Goal: Information Seeking & Learning: Learn about a topic

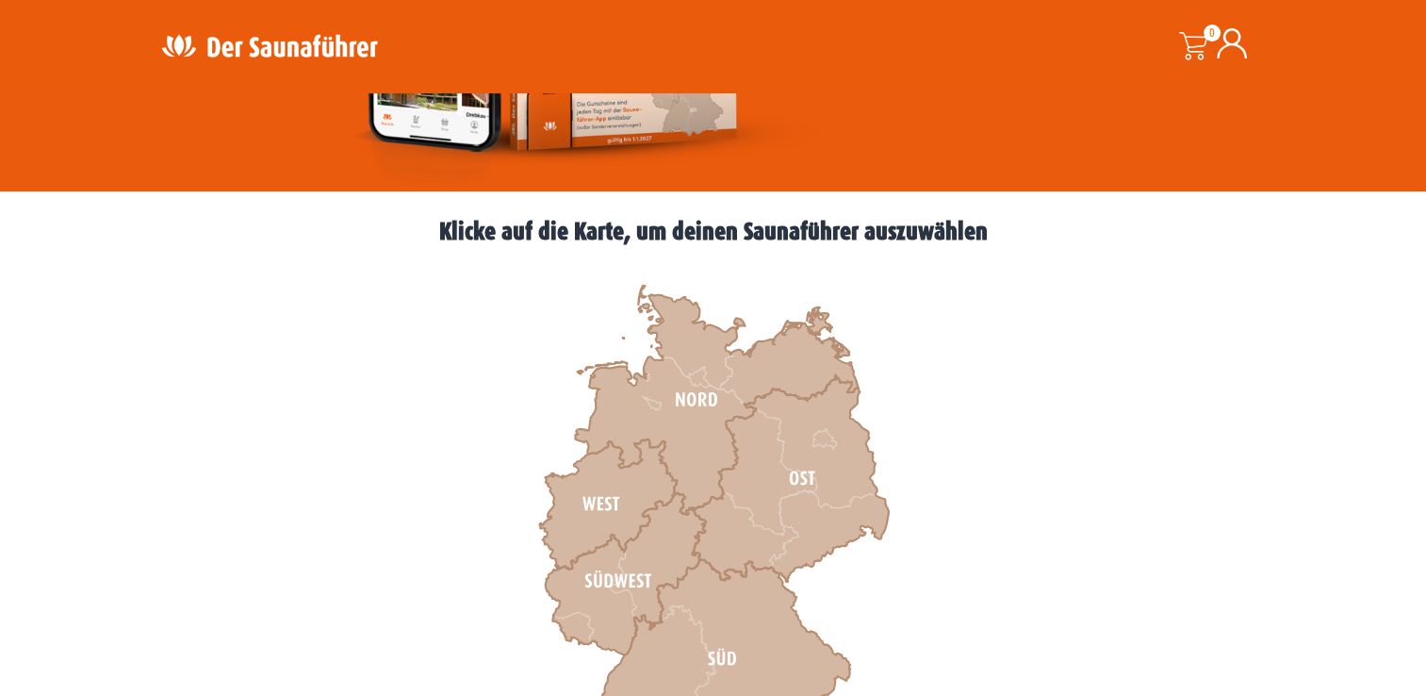
scroll to position [415, 0]
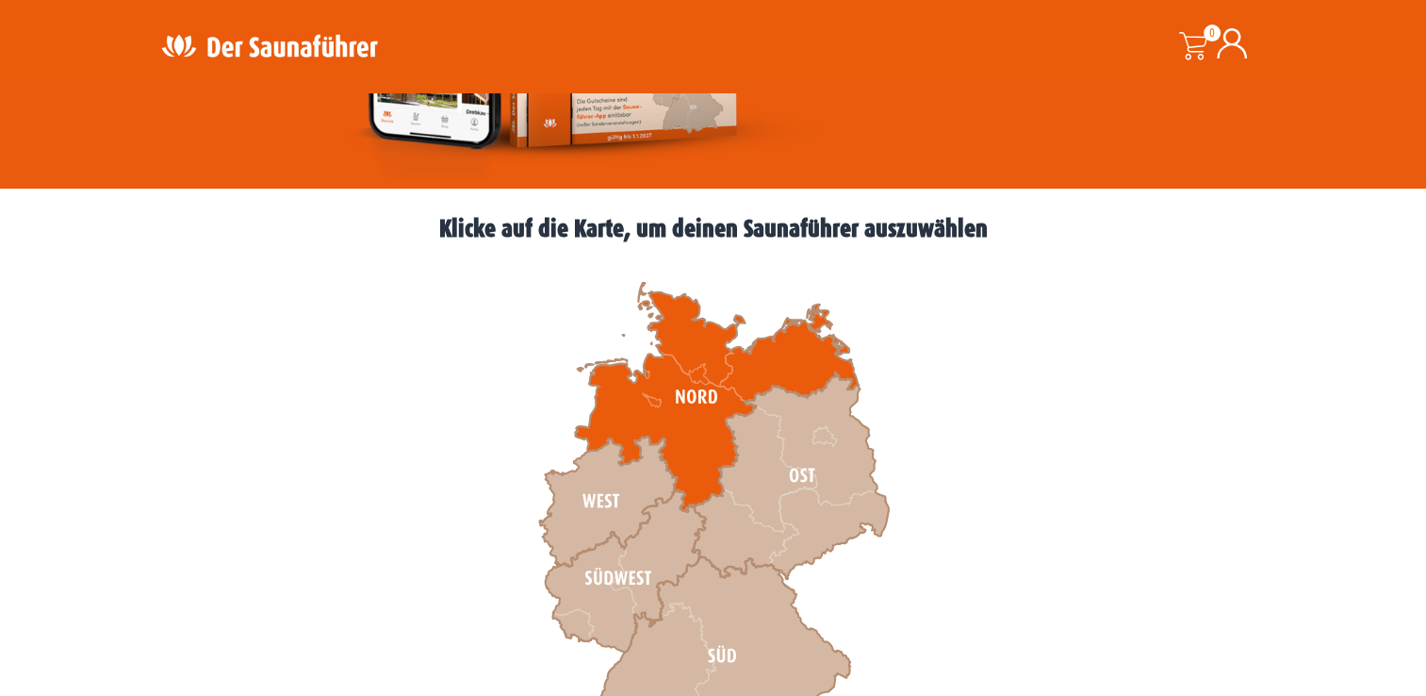
click at [682, 399] on icon at bounding box center [716, 397] width 283 height 229
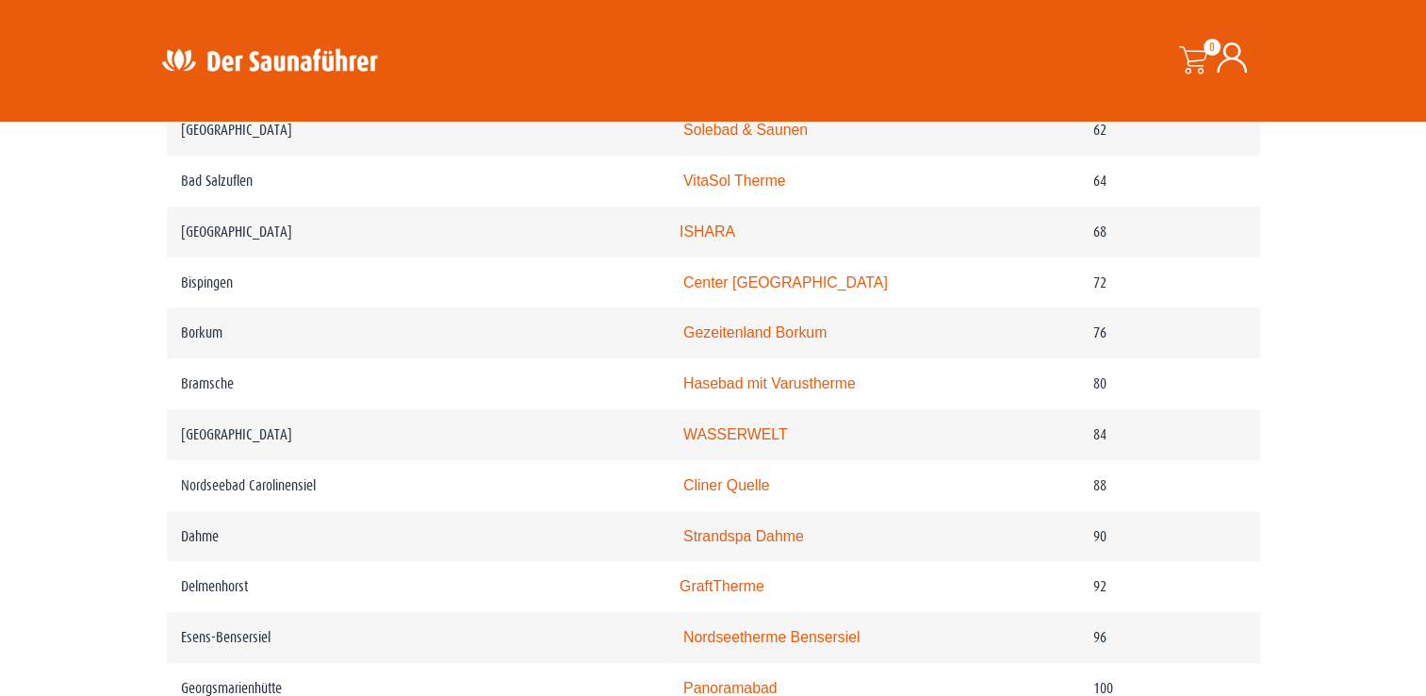
scroll to position [1546, 0]
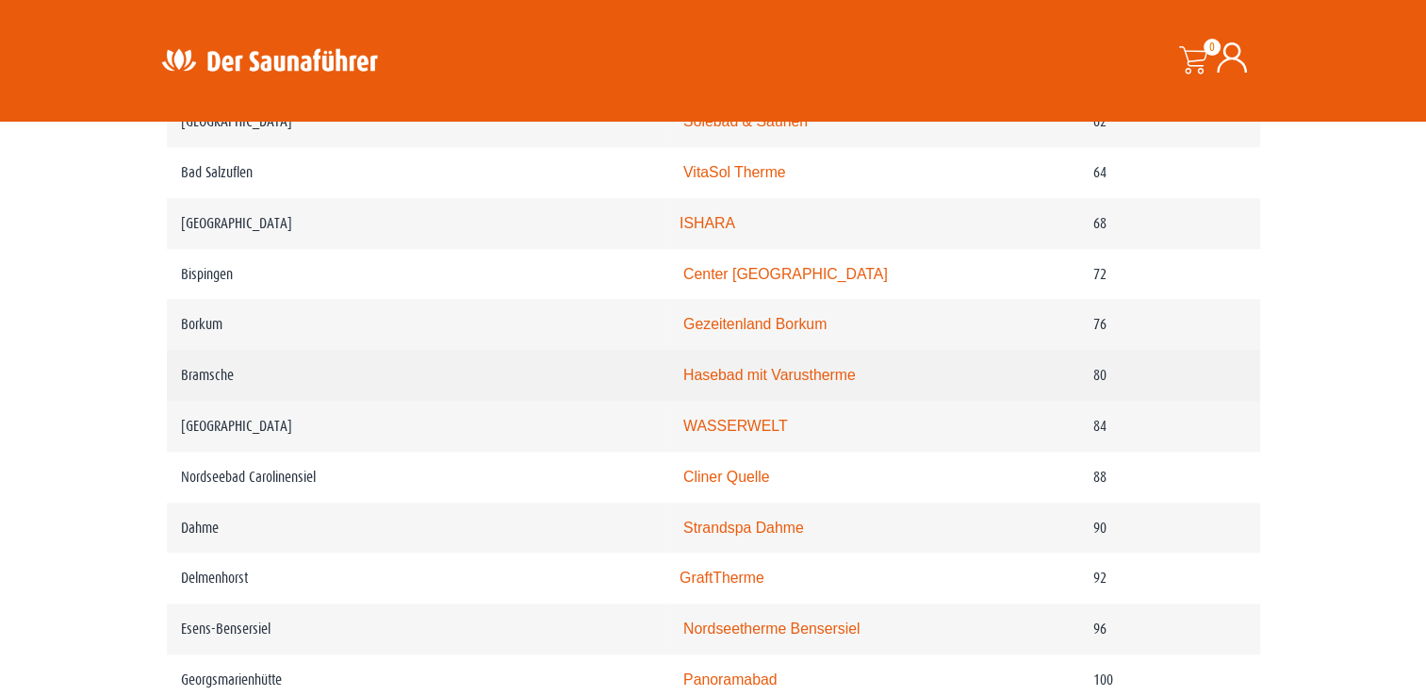
click at [760, 375] on link "Hasebad mit Varustherme" at bounding box center [769, 375] width 172 height 16
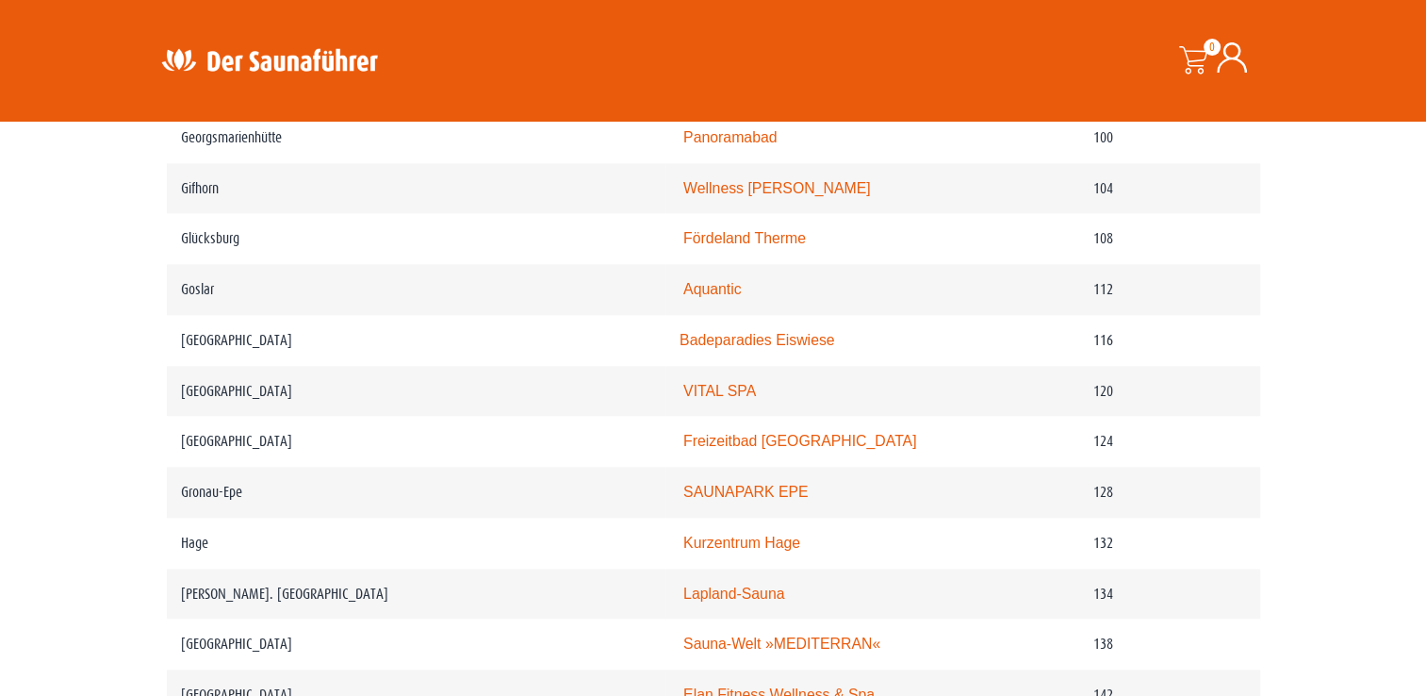
scroll to position [2186, 0]
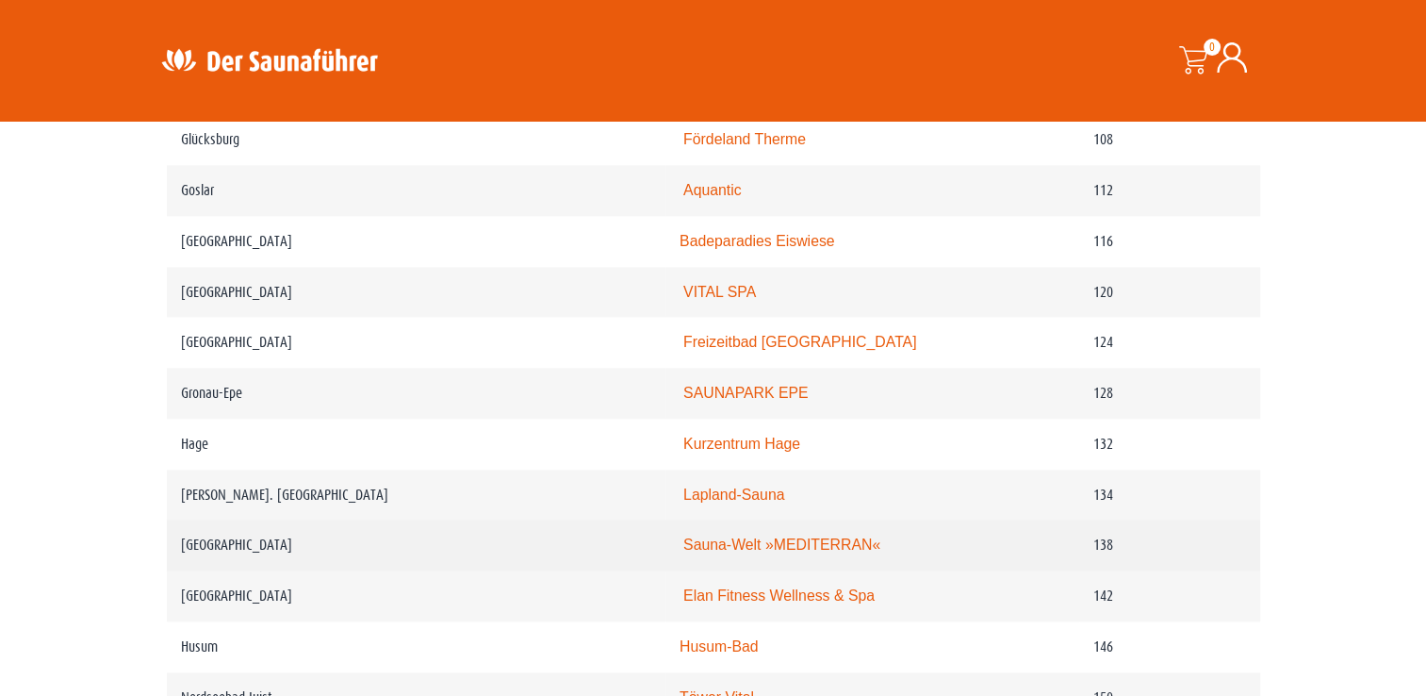
click at [773, 548] on link "Sauna-Welt »MEDITERRAN«" at bounding box center [781, 544] width 197 height 16
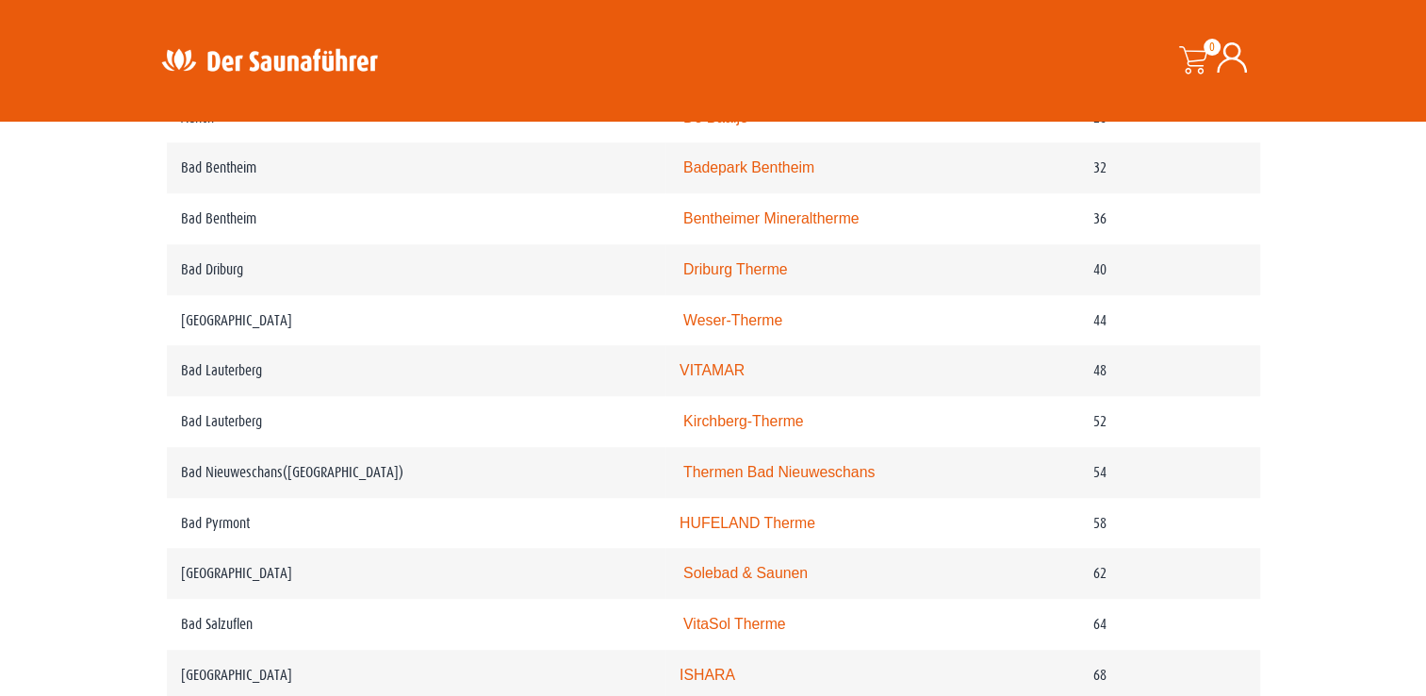
scroll to position [1206, 0]
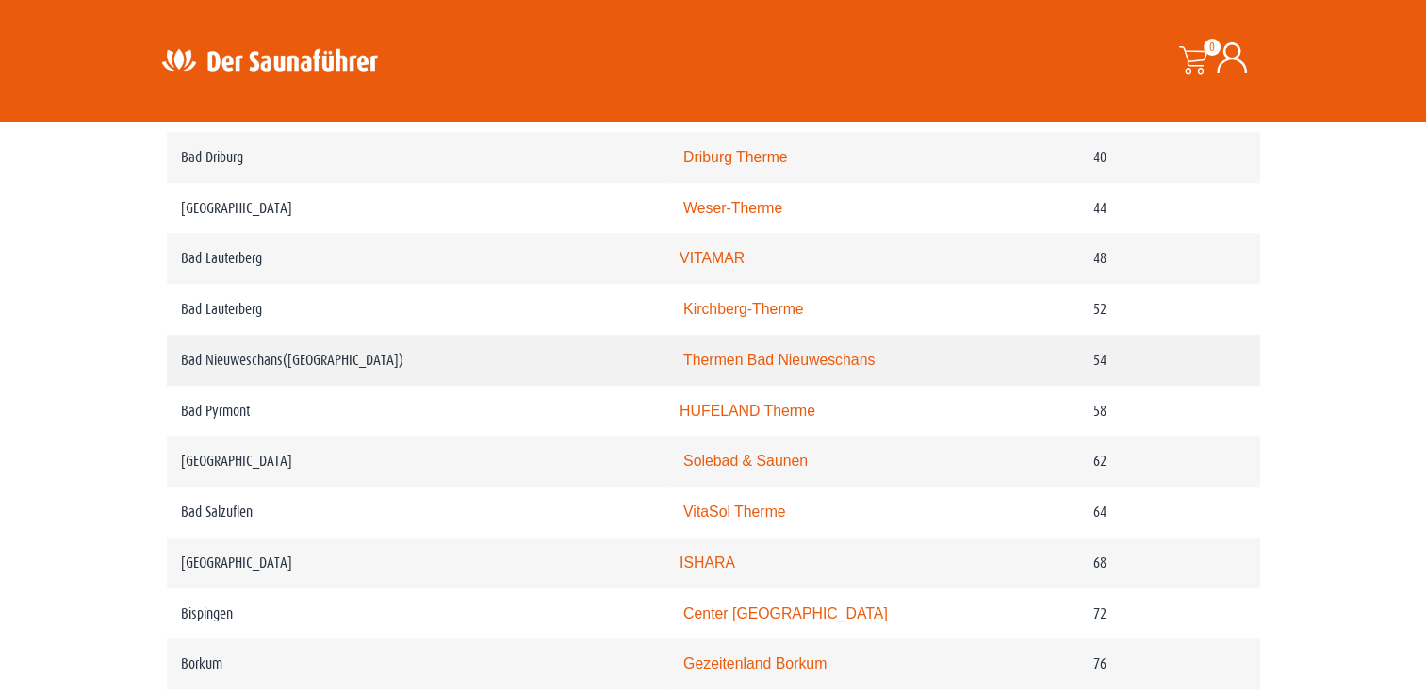
click at [750, 368] on td "Thermen Bad Nieuweschans" at bounding box center [872, 360] width 414 height 51
click at [750, 360] on link "Thermen Bad Nieuweschans" at bounding box center [778, 360] width 191 height 16
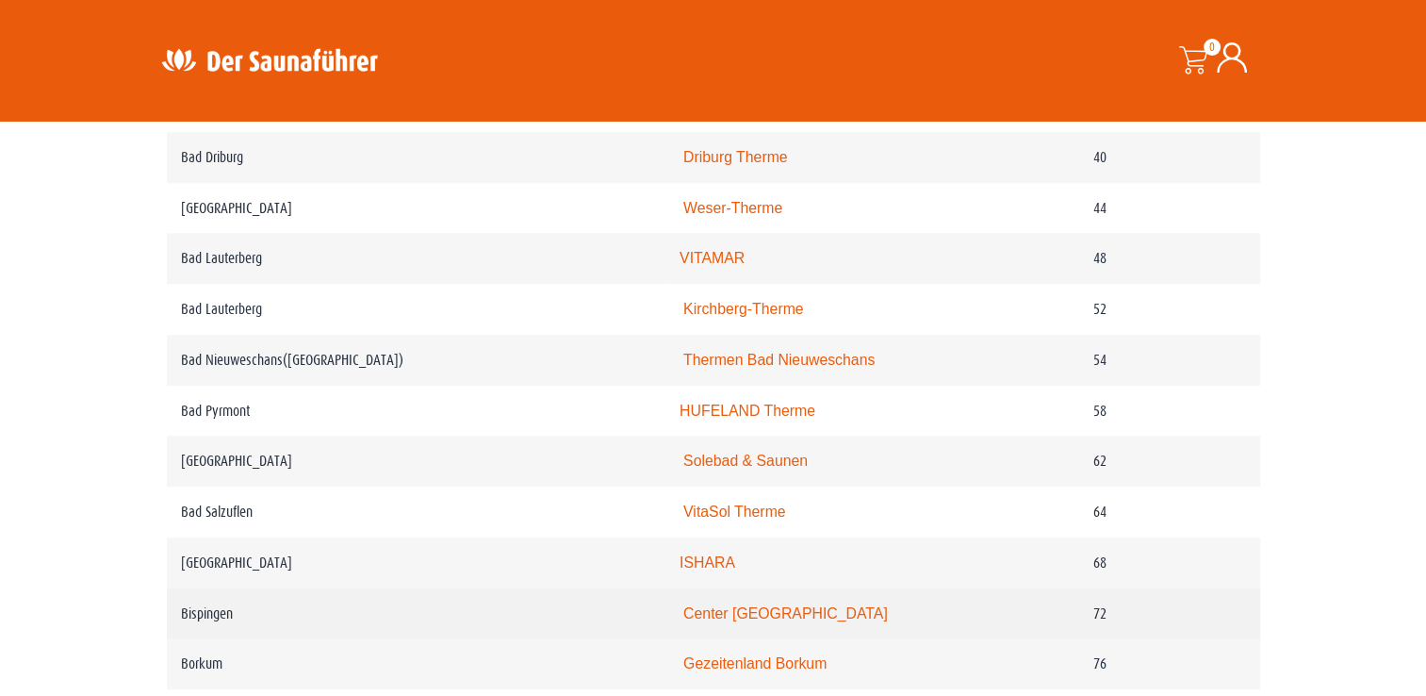
click at [729, 618] on link "Center Parcs Bispinger Heide" at bounding box center [785, 613] width 205 height 16
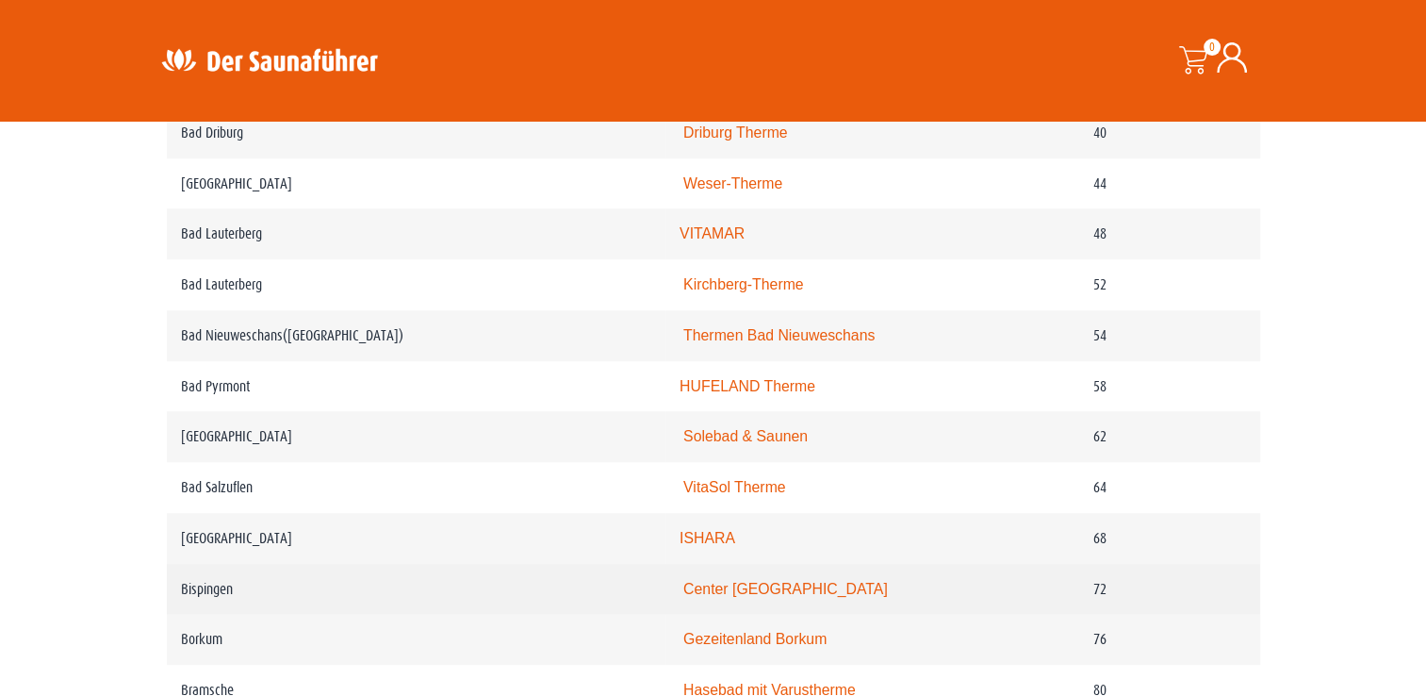
scroll to position [1282, 0]
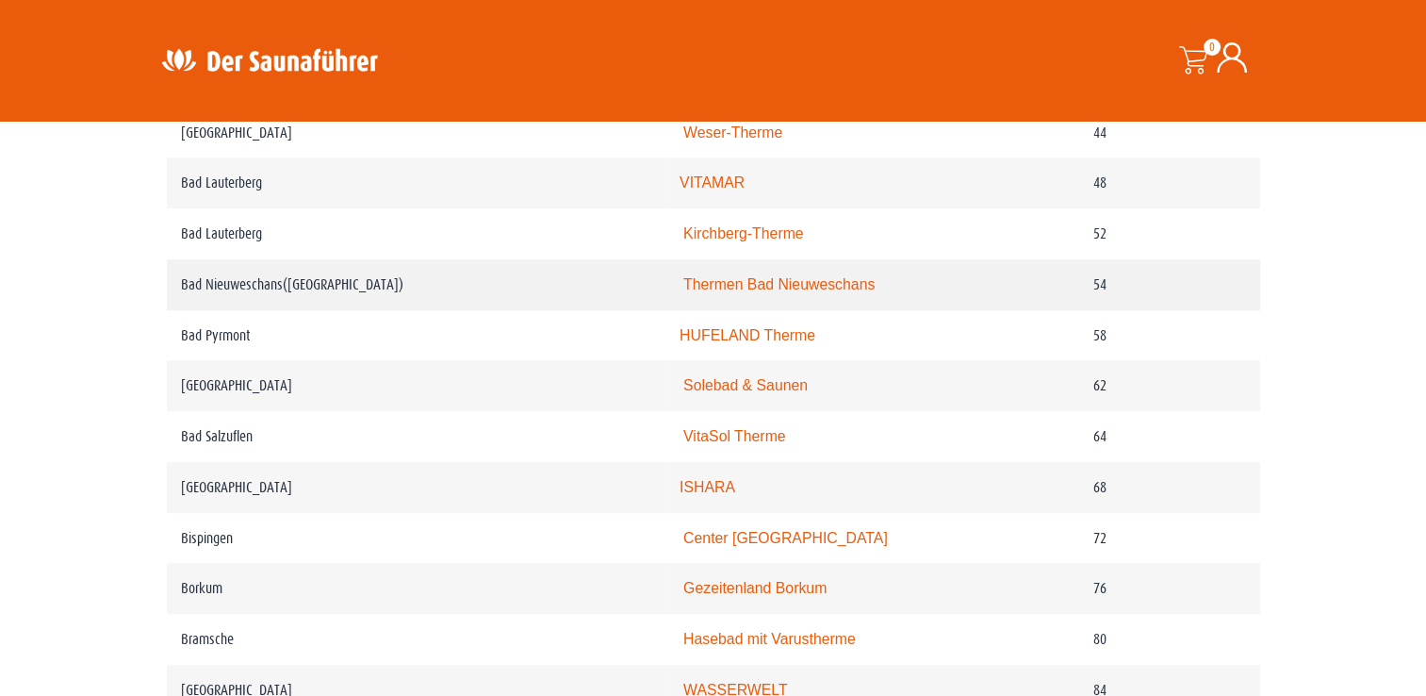
click at [839, 282] on link "Thermen Bad Nieuweschans" at bounding box center [778, 284] width 191 height 16
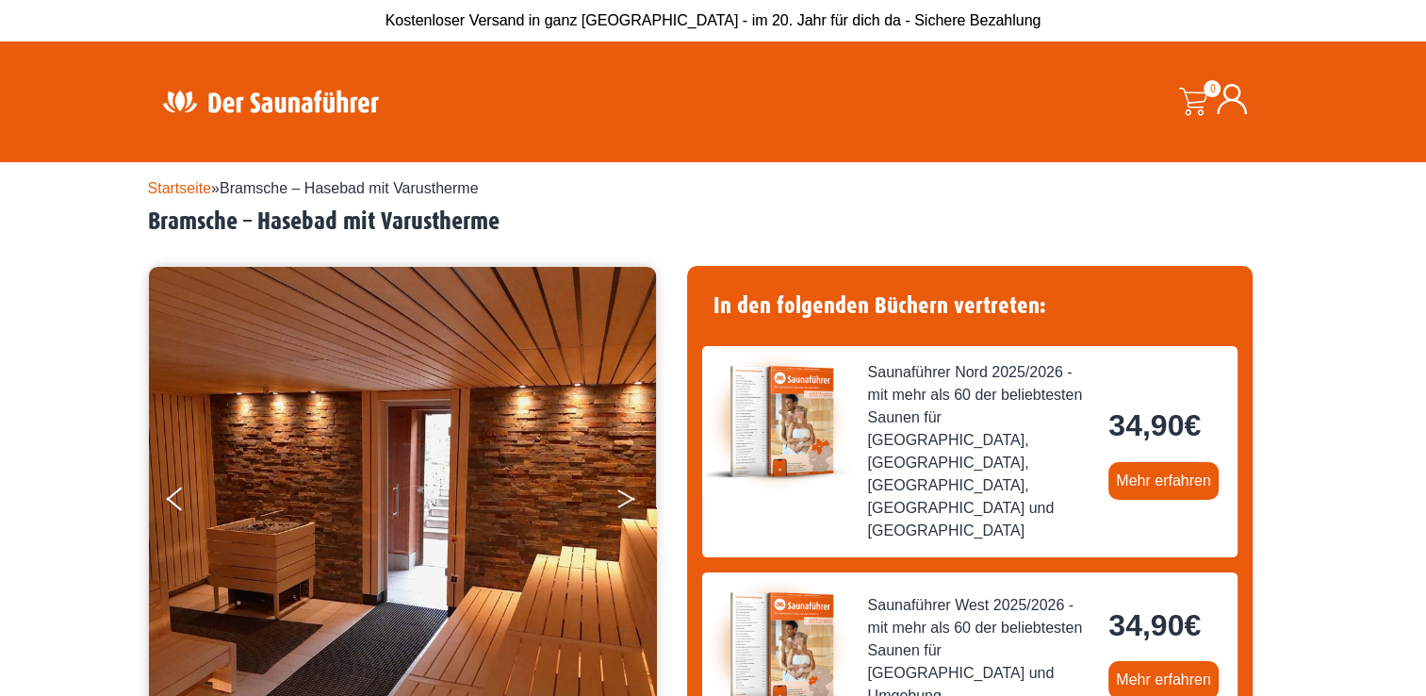
click at [616, 503] on button "Next" at bounding box center [638, 502] width 47 height 47
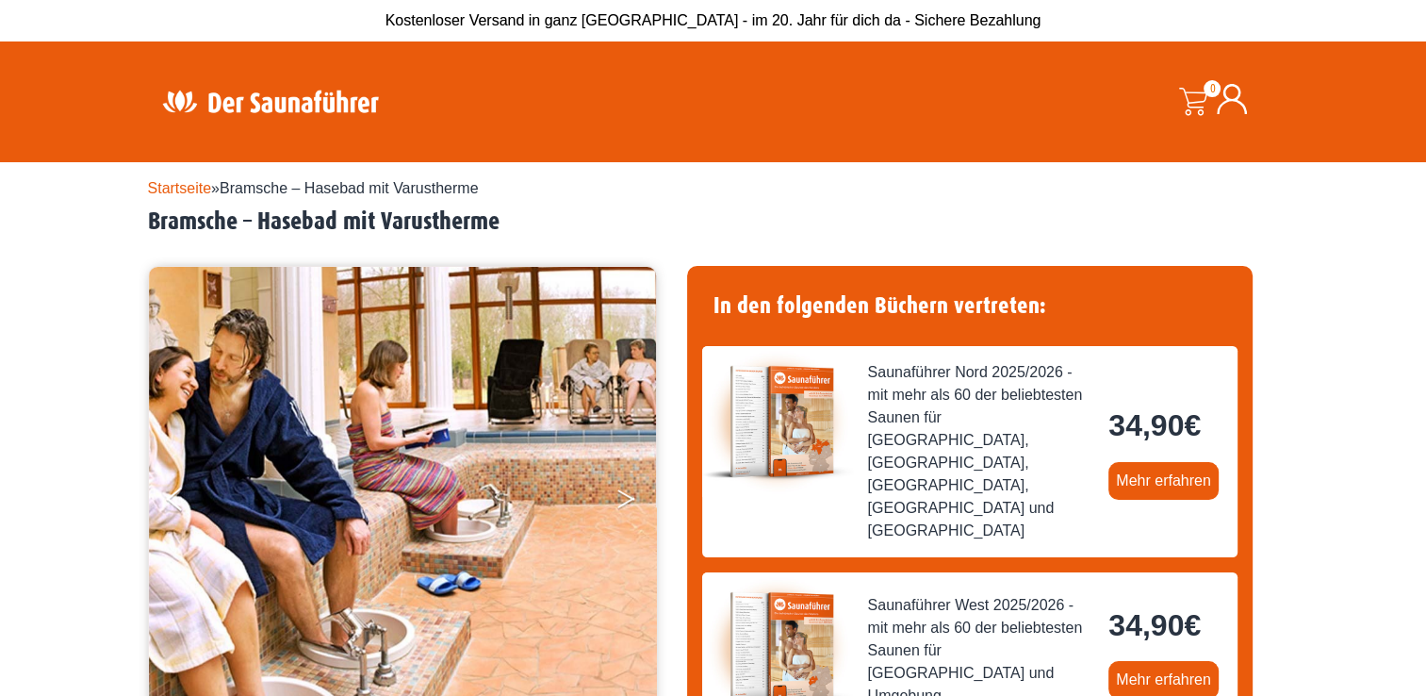
click at [616, 503] on button "Next" at bounding box center [638, 502] width 47 height 47
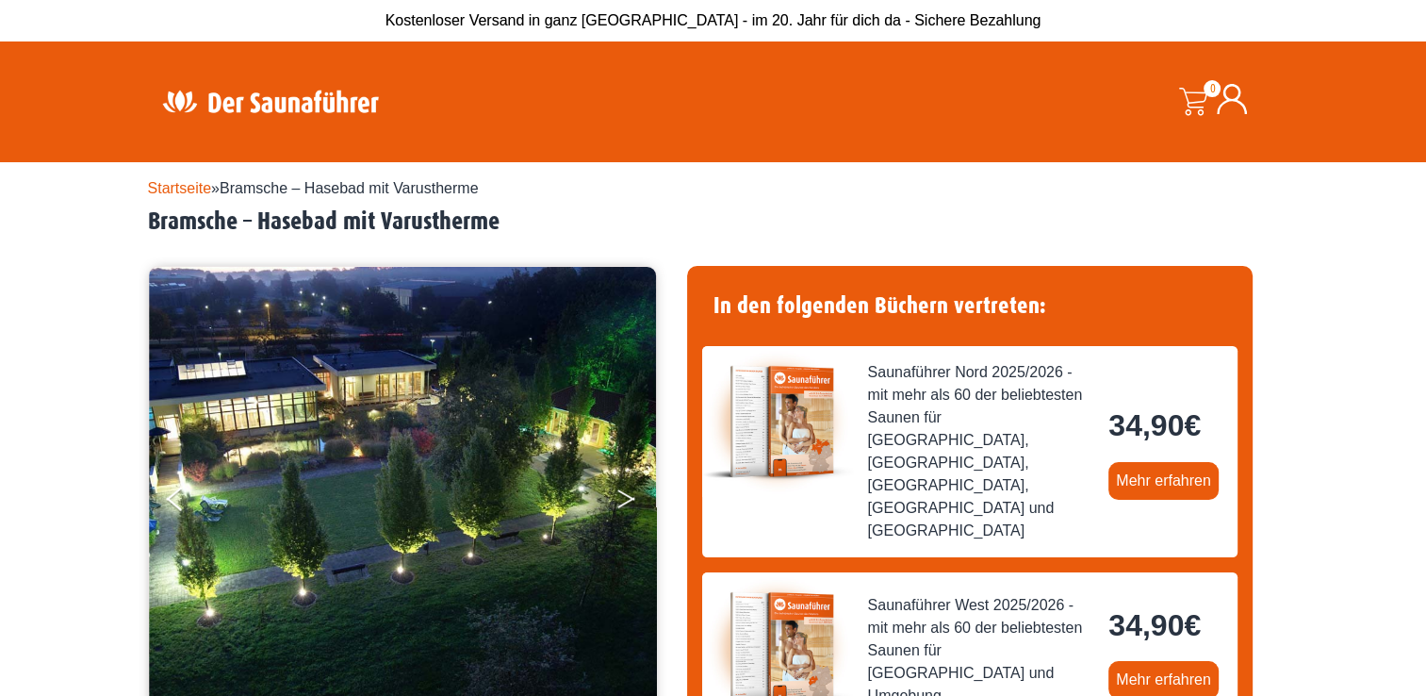
click at [616, 503] on button "Next" at bounding box center [638, 502] width 47 height 47
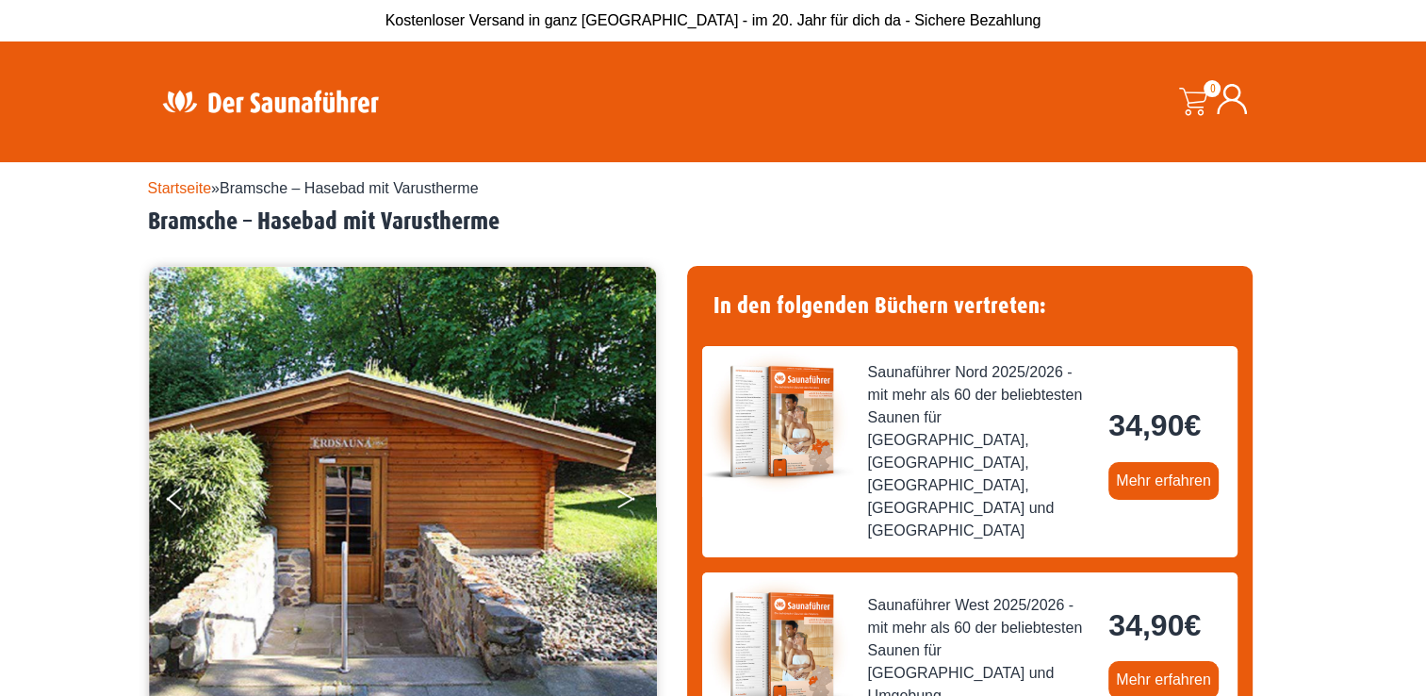
click at [616, 503] on button "Next" at bounding box center [638, 502] width 47 height 47
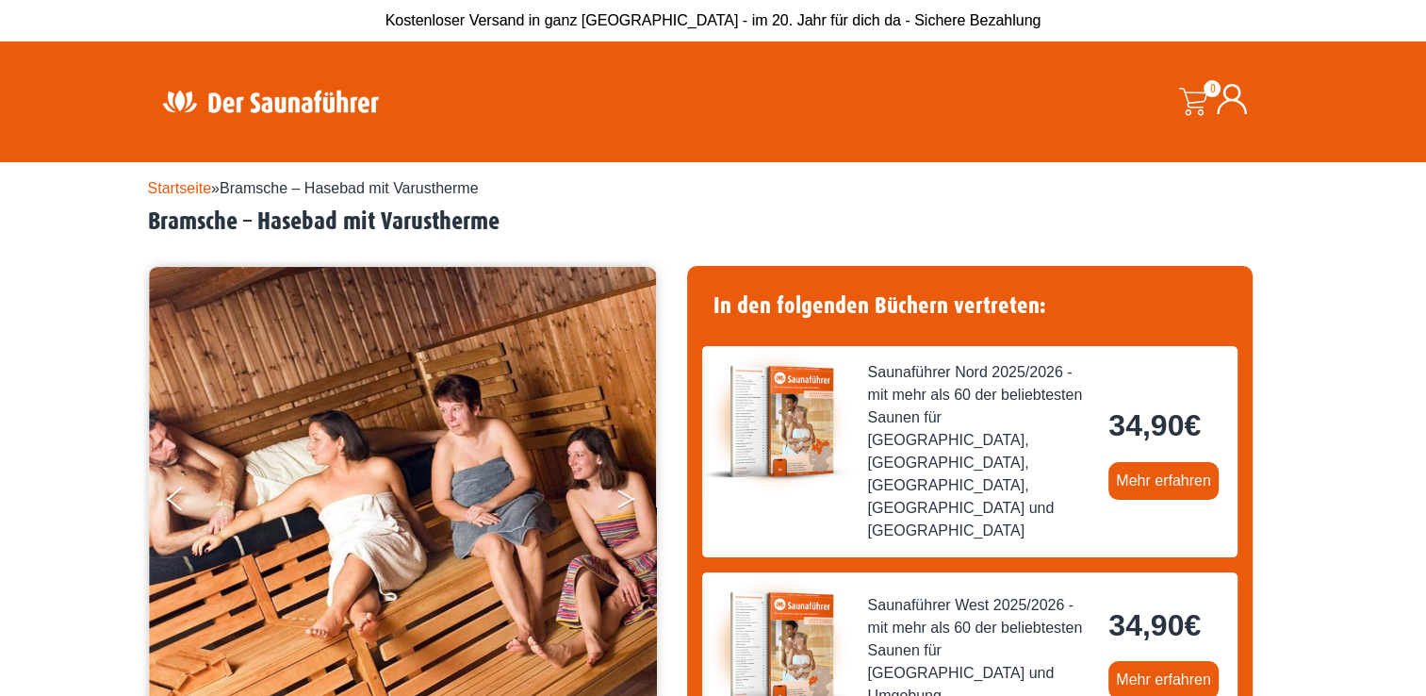
click at [616, 503] on button "Next" at bounding box center [638, 502] width 47 height 47
click at [632, 499] on button "Next" at bounding box center [638, 502] width 47 height 47
click at [626, 488] on button "Next" at bounding box center [638, 502] width 47 height 47
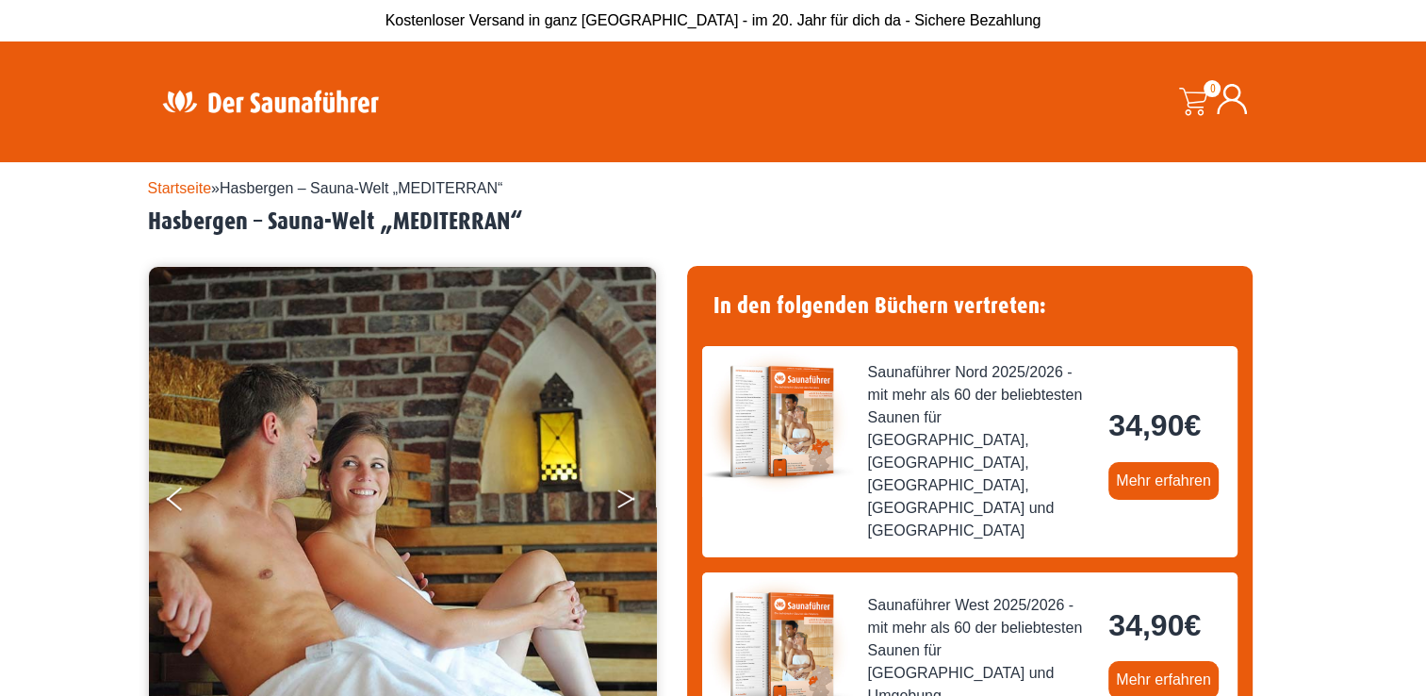
click at [622, 508] on button "Next" at bounding box center [638, 502] width 47 height 47
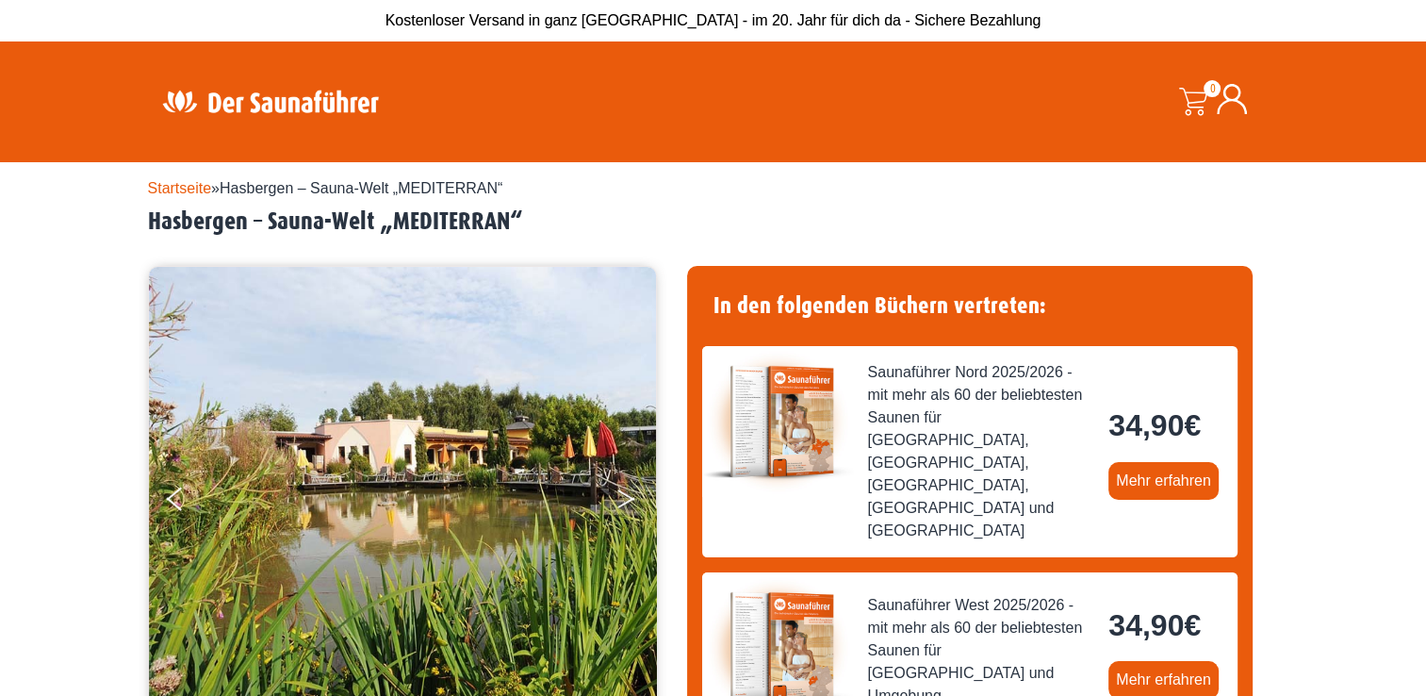
click at [622, 508] on button "Next" at bounding box center [638, 502] width 47 height 47
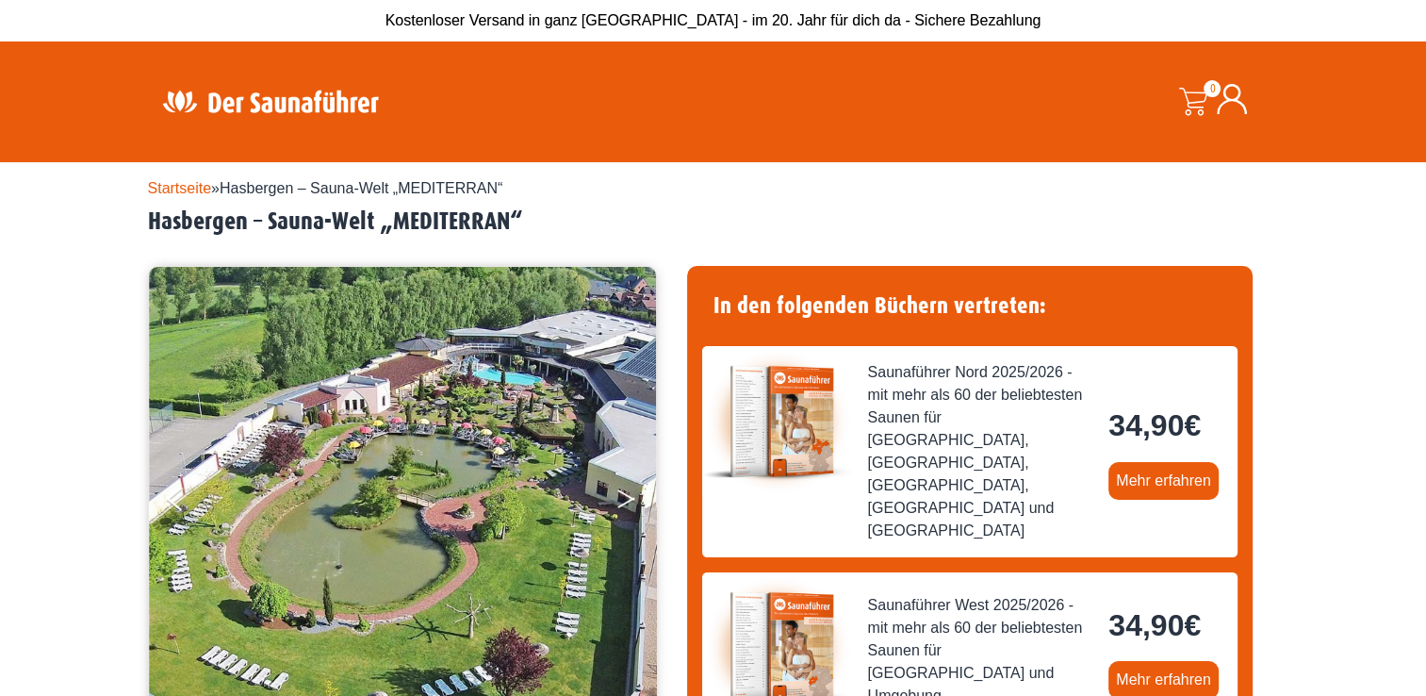
click at [622, 508] on button "Next" at bounding box center [638, 502] width 47 height 47
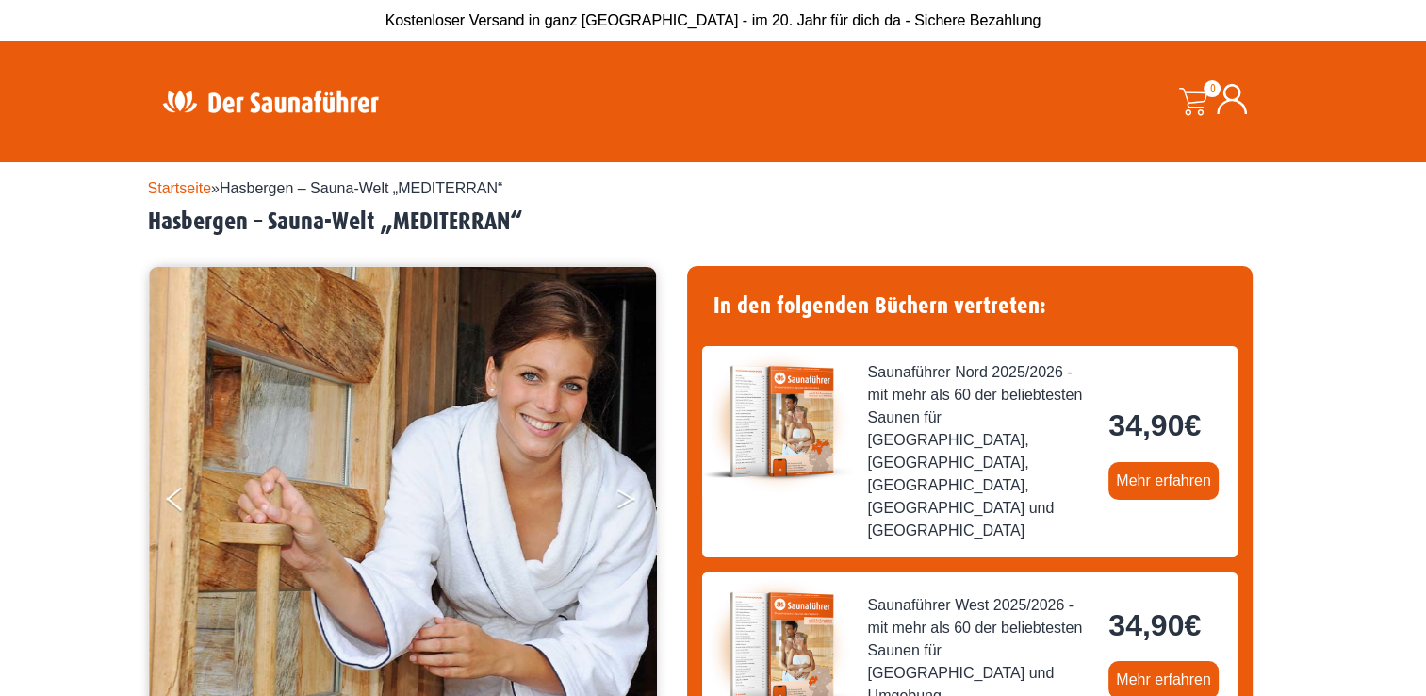
click at [622, 508] on button "Next" at bounding box center [638, 502] width 47 height 47
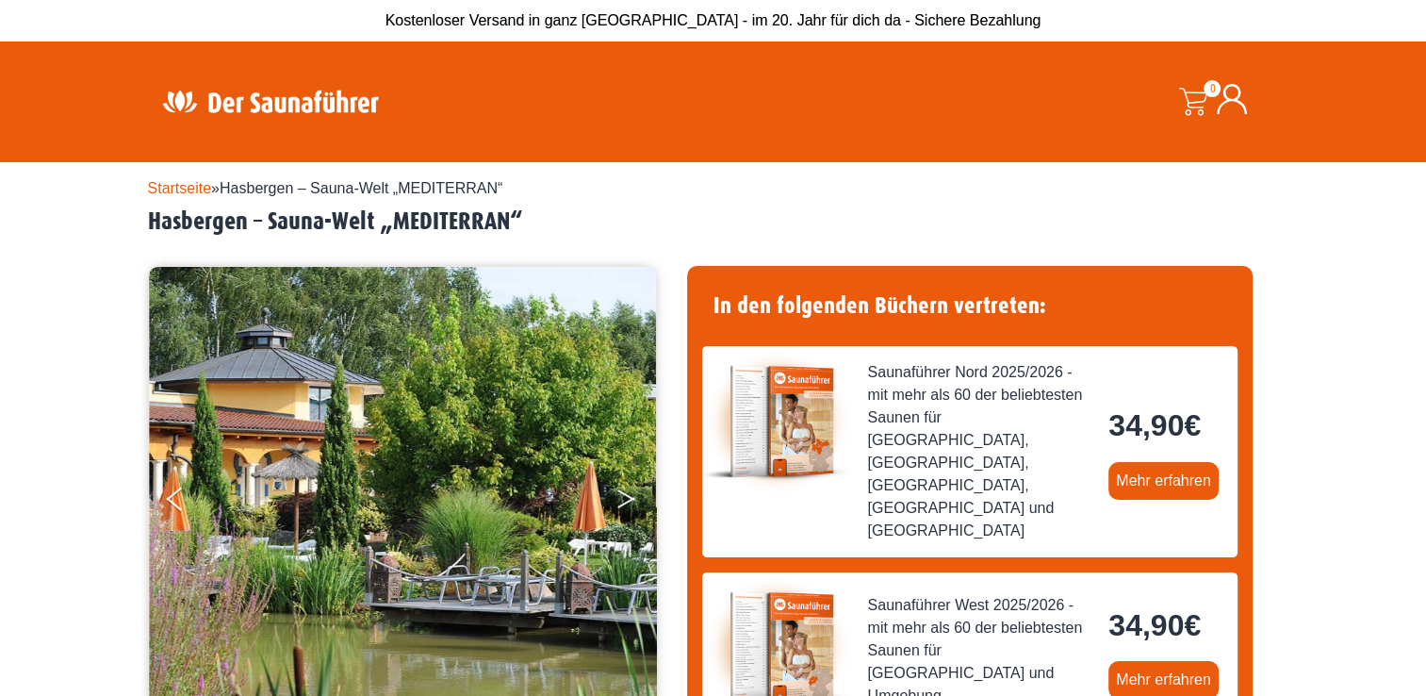
click at [622, 508] on button "Next" at bounding box center [638, 502] width 47 height 47
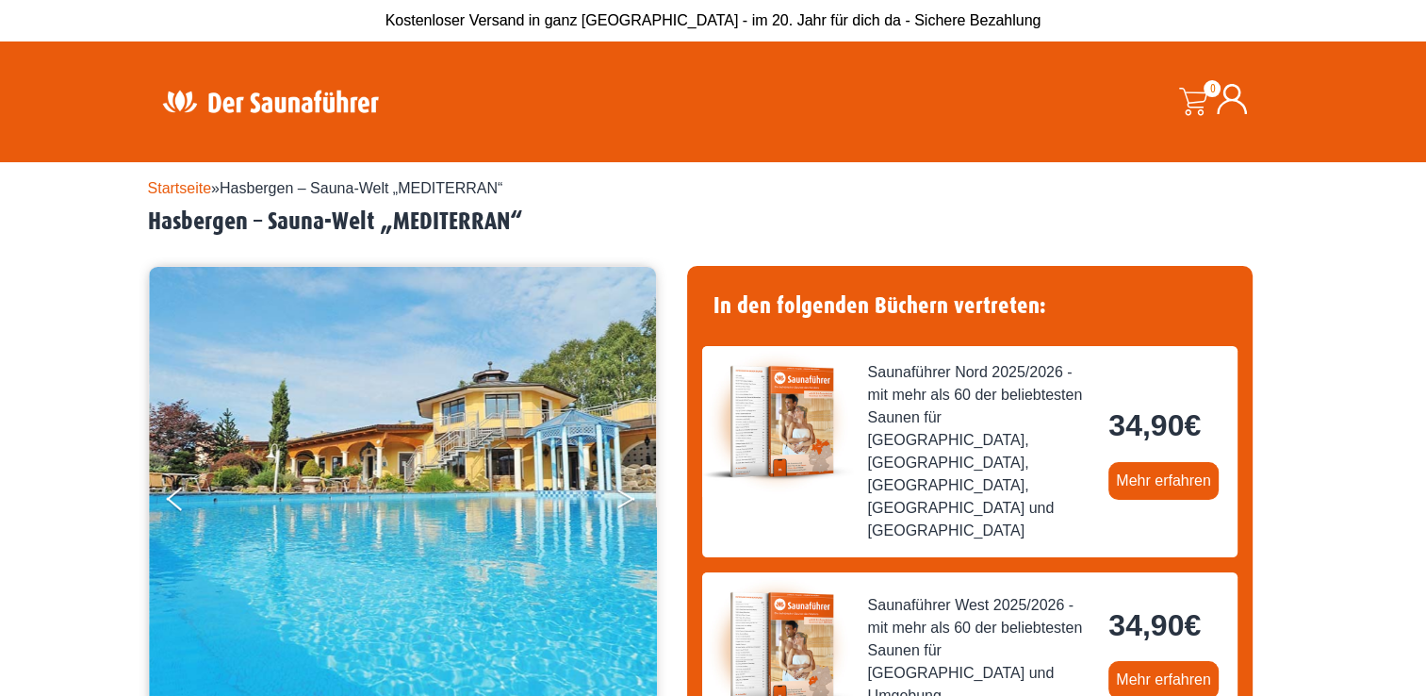
click at [622, 508] on button "Next" at bounding box center [638, 502] width 47 height 47
click at [624, 499] on button "Next" at bounding box center [638, 502] width 47 height 47
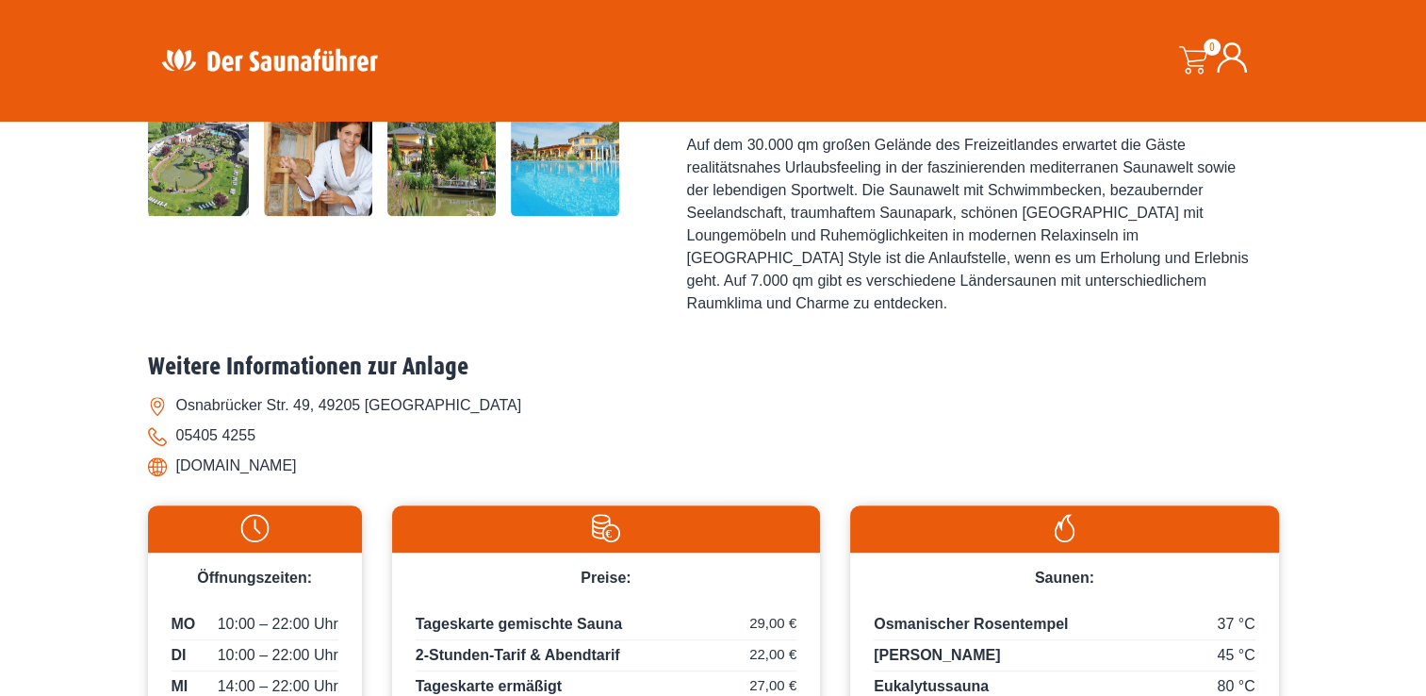
scroll to position [867, 0]
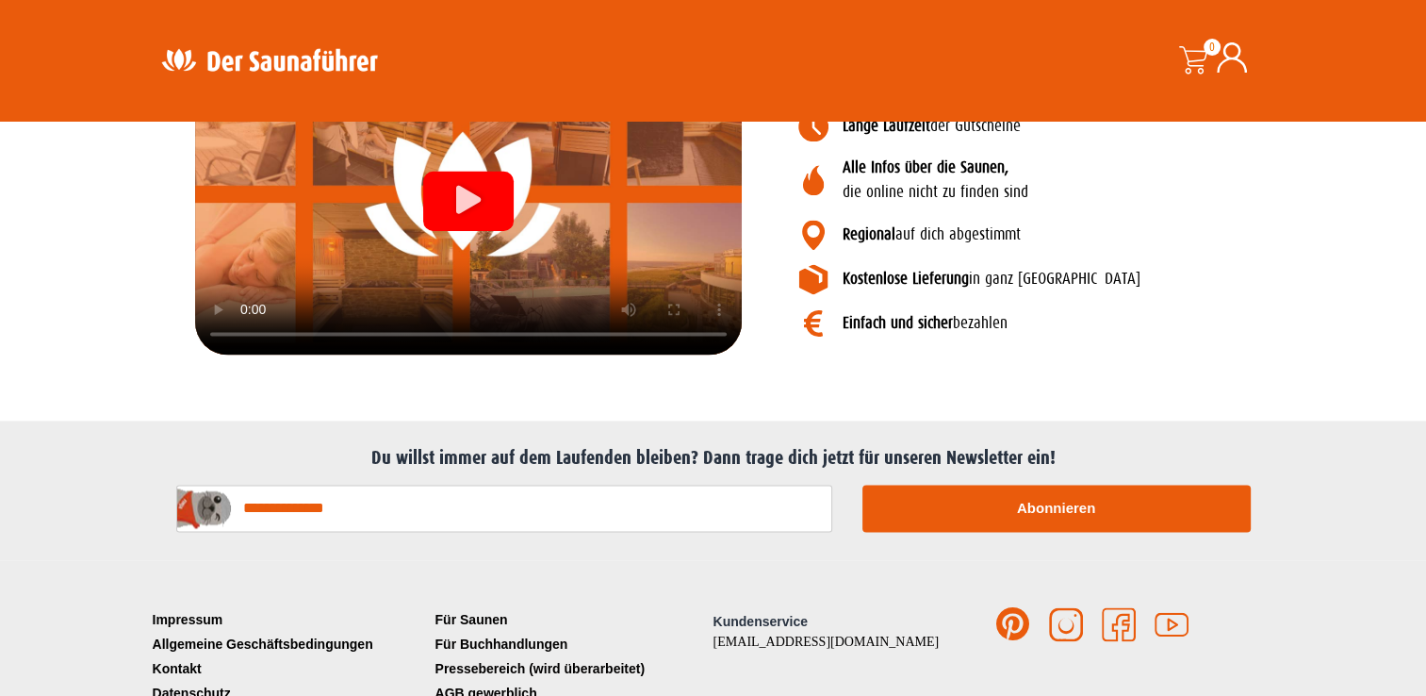
scroll to position [2532, 0]
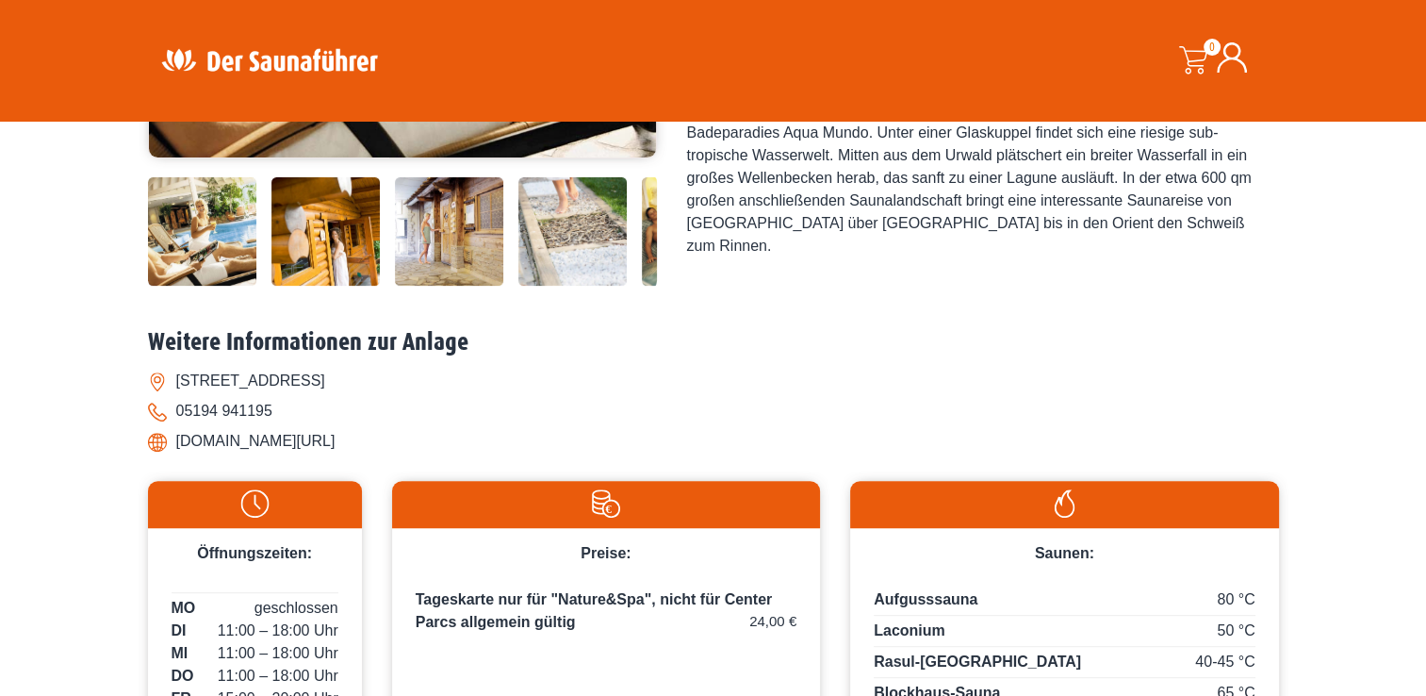
scroll to position [679, 0]
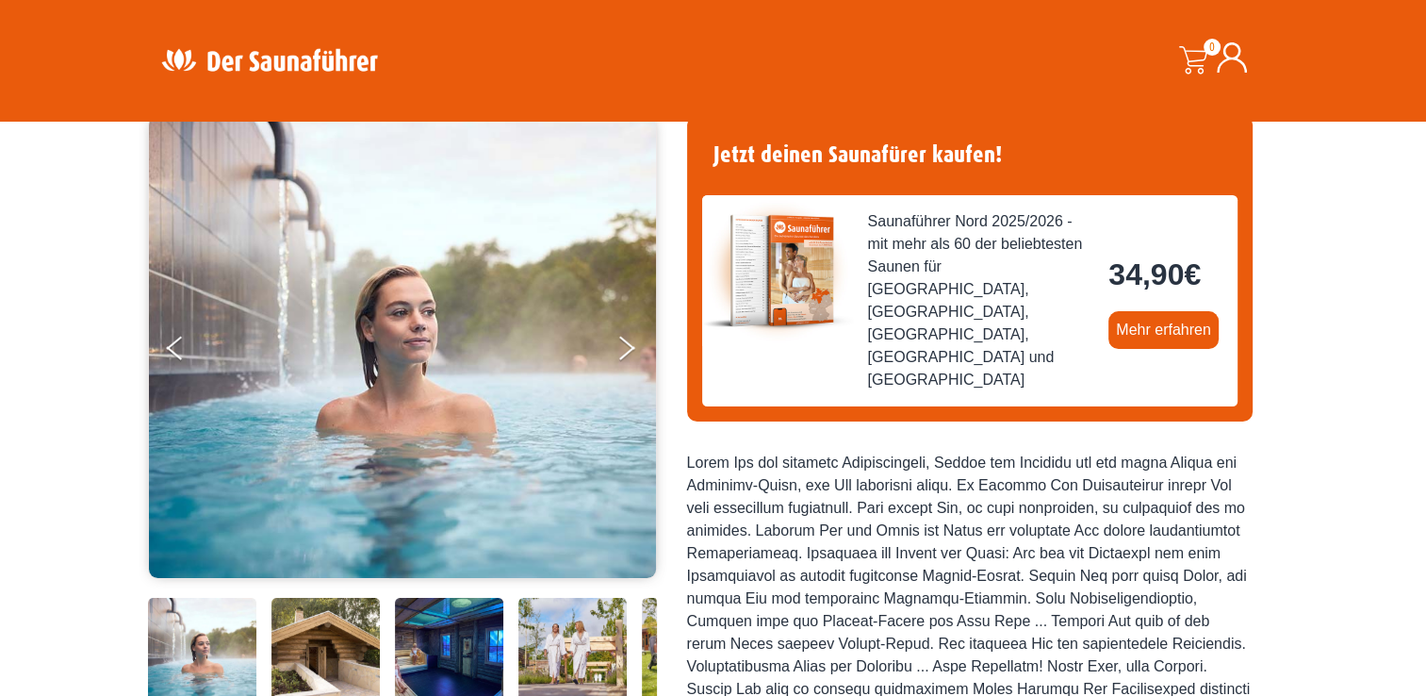
scroll to position [113, 0]
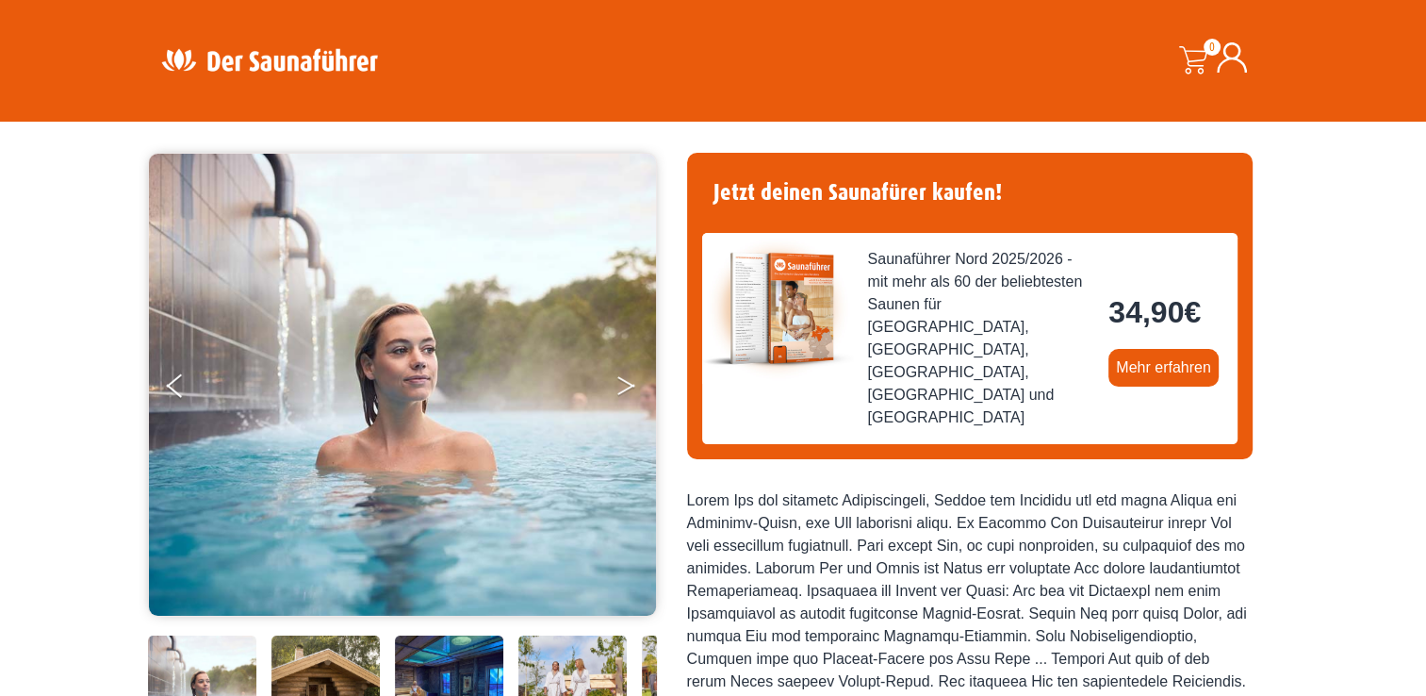
click at [620, 380] on button "Next" at bounding box center [638, 389] width 47 height 47
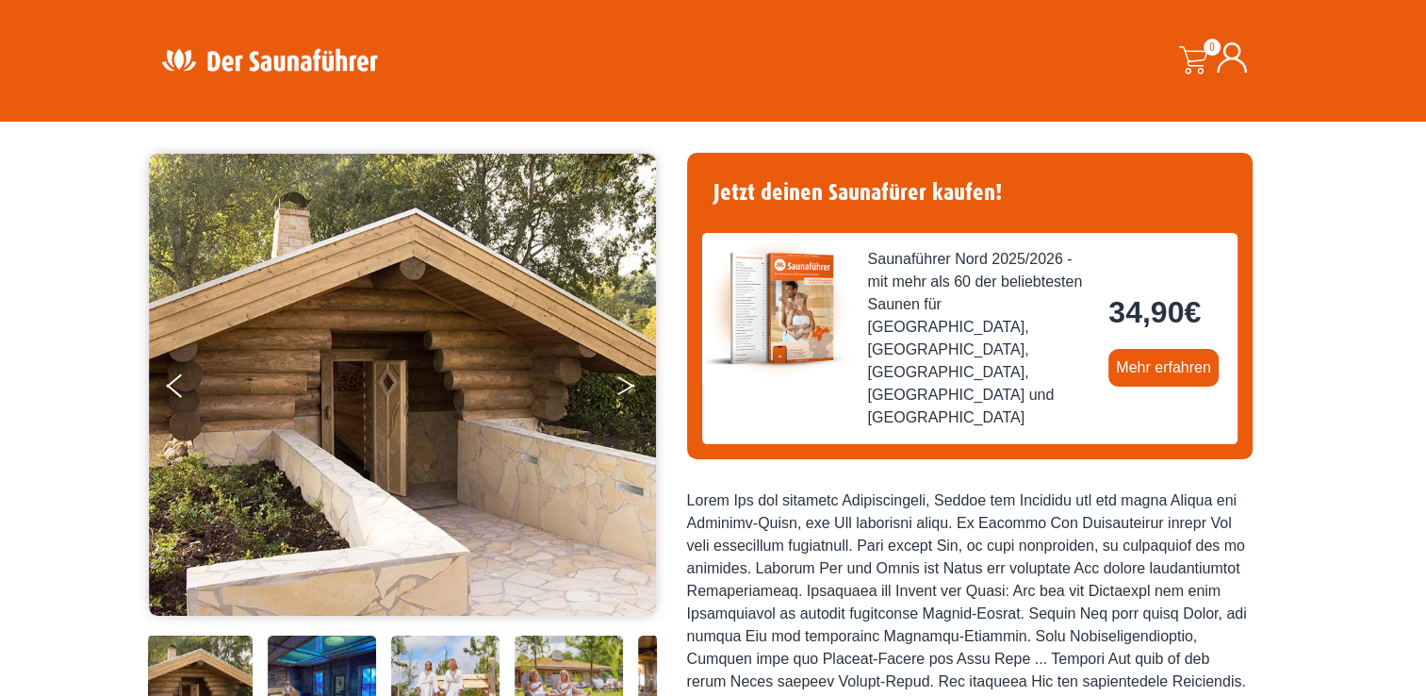
click at [620, 380] on button "Next" at bounding box center [638, 389] width 47 height 47
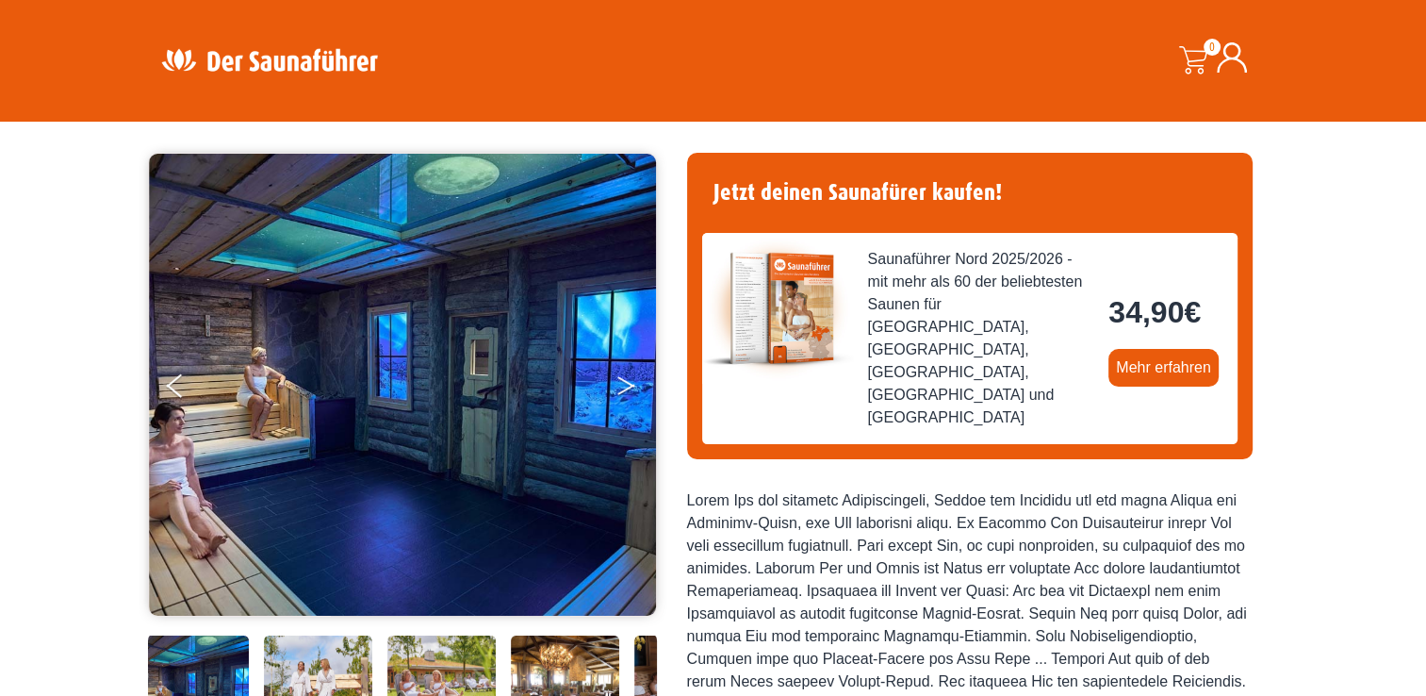
click at [620, 380] on button "Next" at bounding box center [638, 389] width 47 height 47
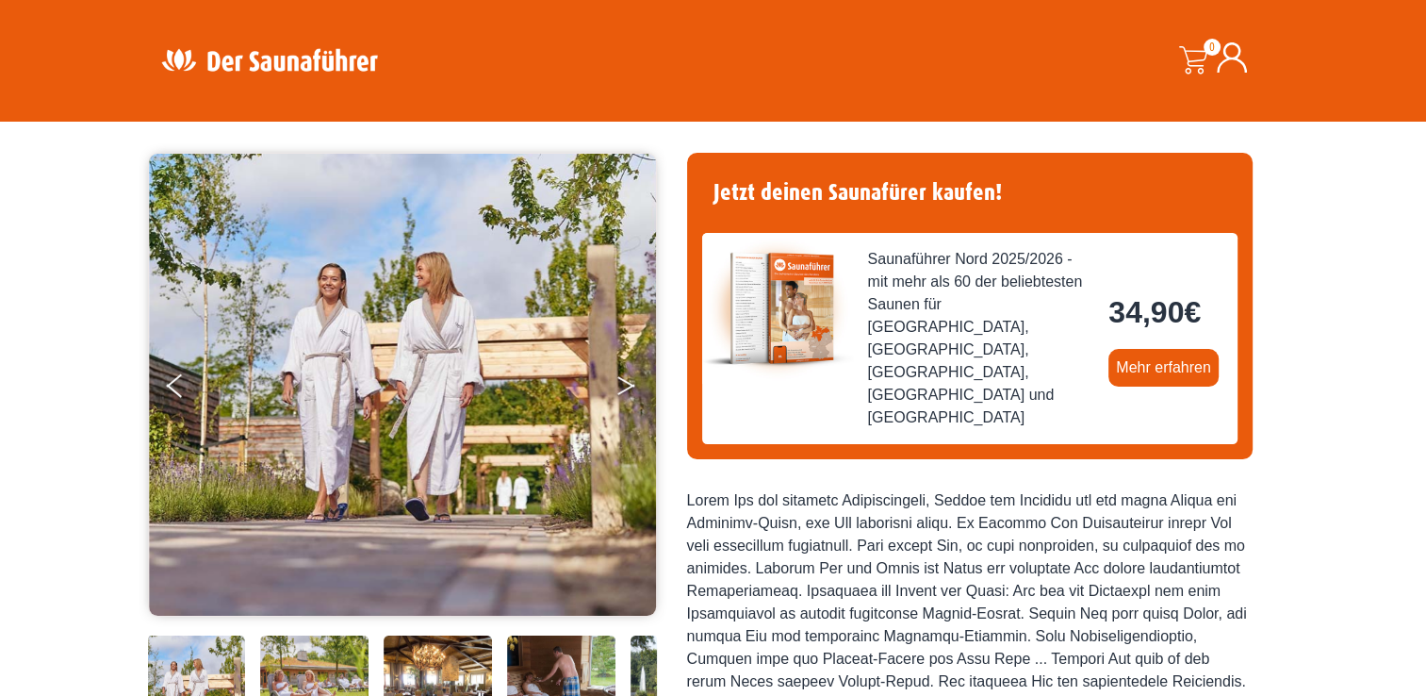
click at [620, 380] on button "Next" at bounding box center [638, 389] width 47 height 47
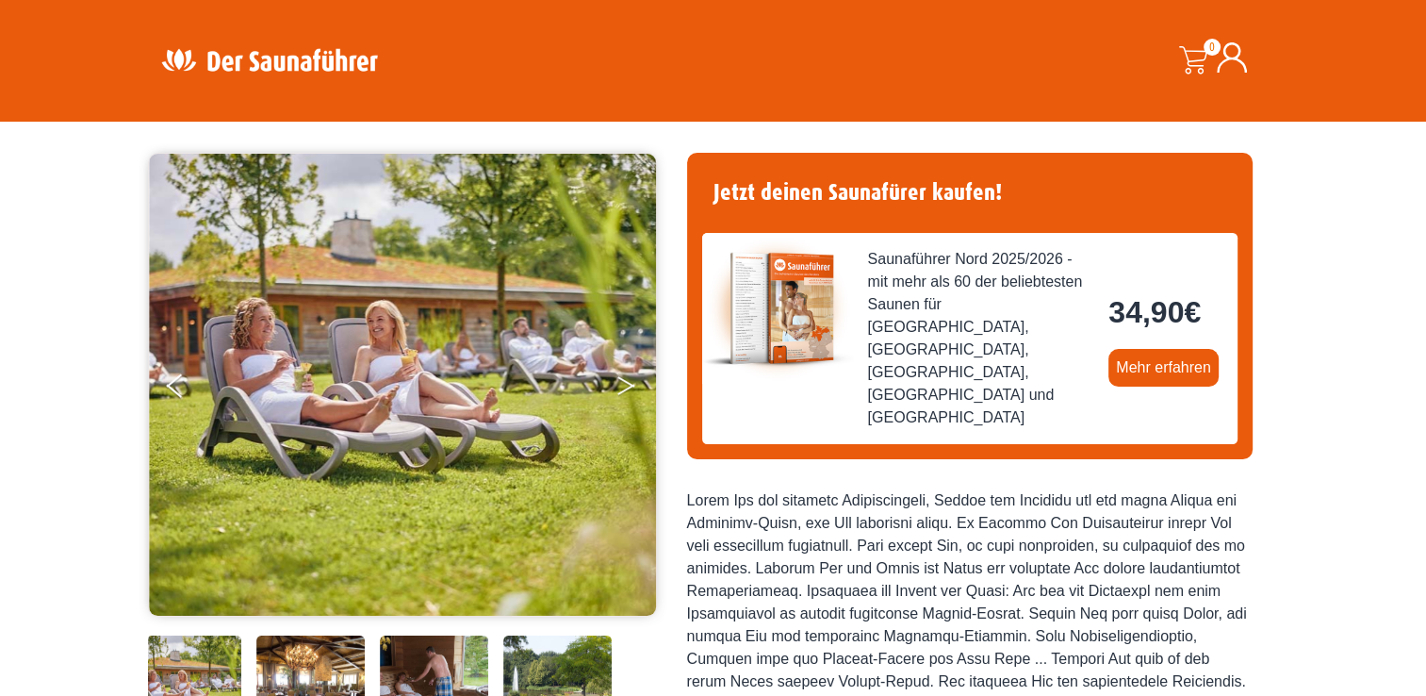
click at [620, 380] on button "Next" at bounding box center [638, 389] width 47 height 47
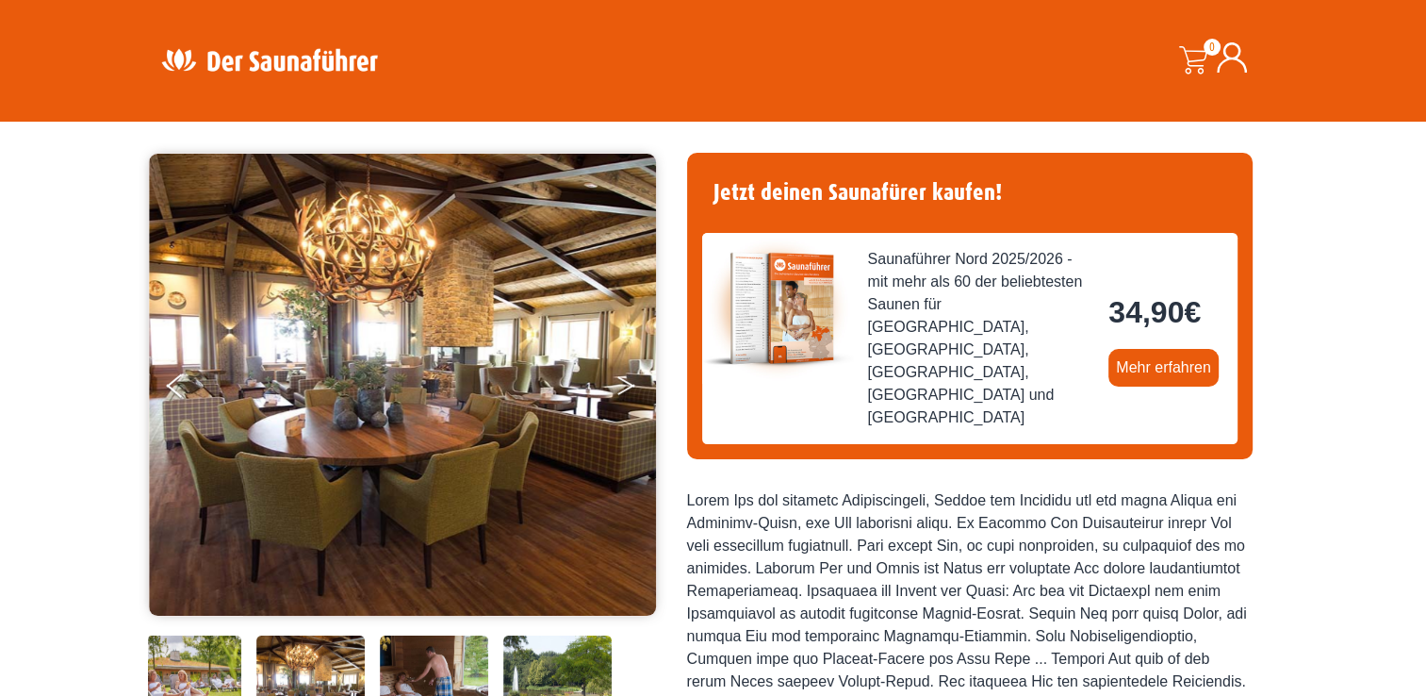
click at [620, 380] on button "Next" at bounding box center [638, 389] width 47 height 47
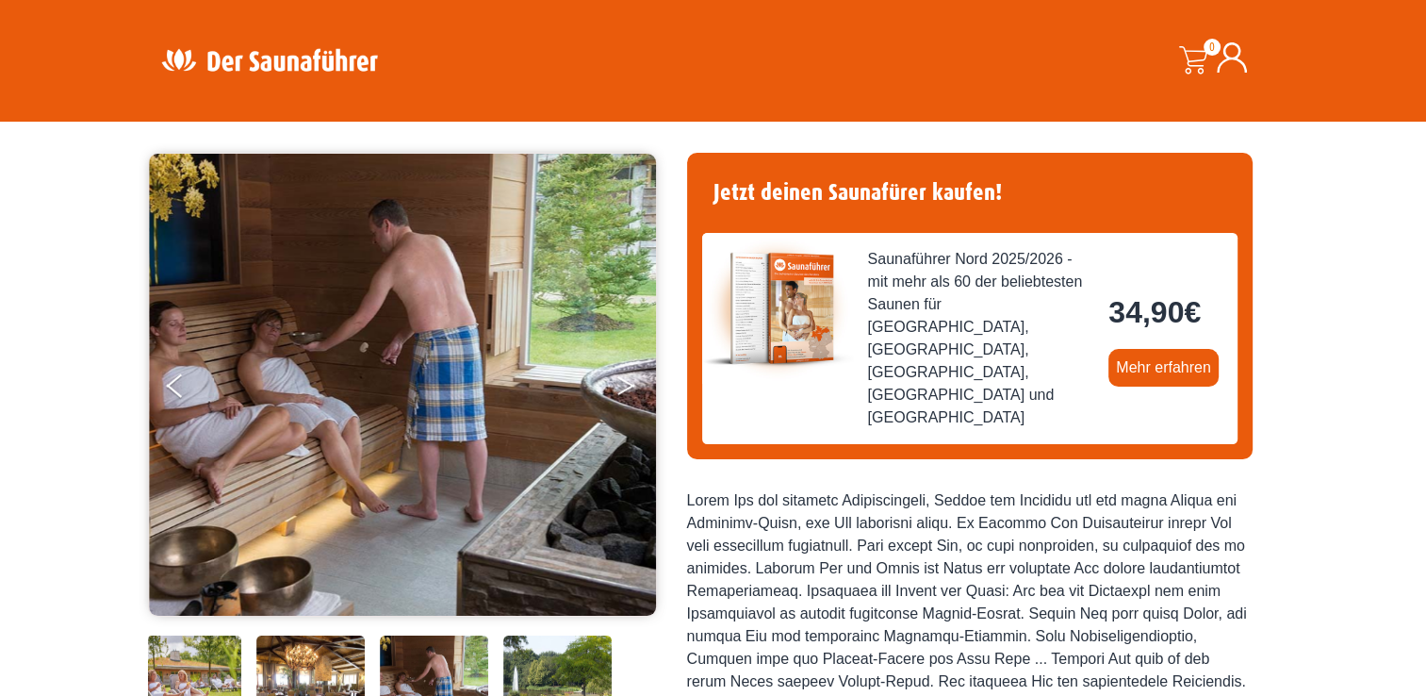
click at [620, 380] on button "Next" at bounding box center [638, 389] width 47 height 47
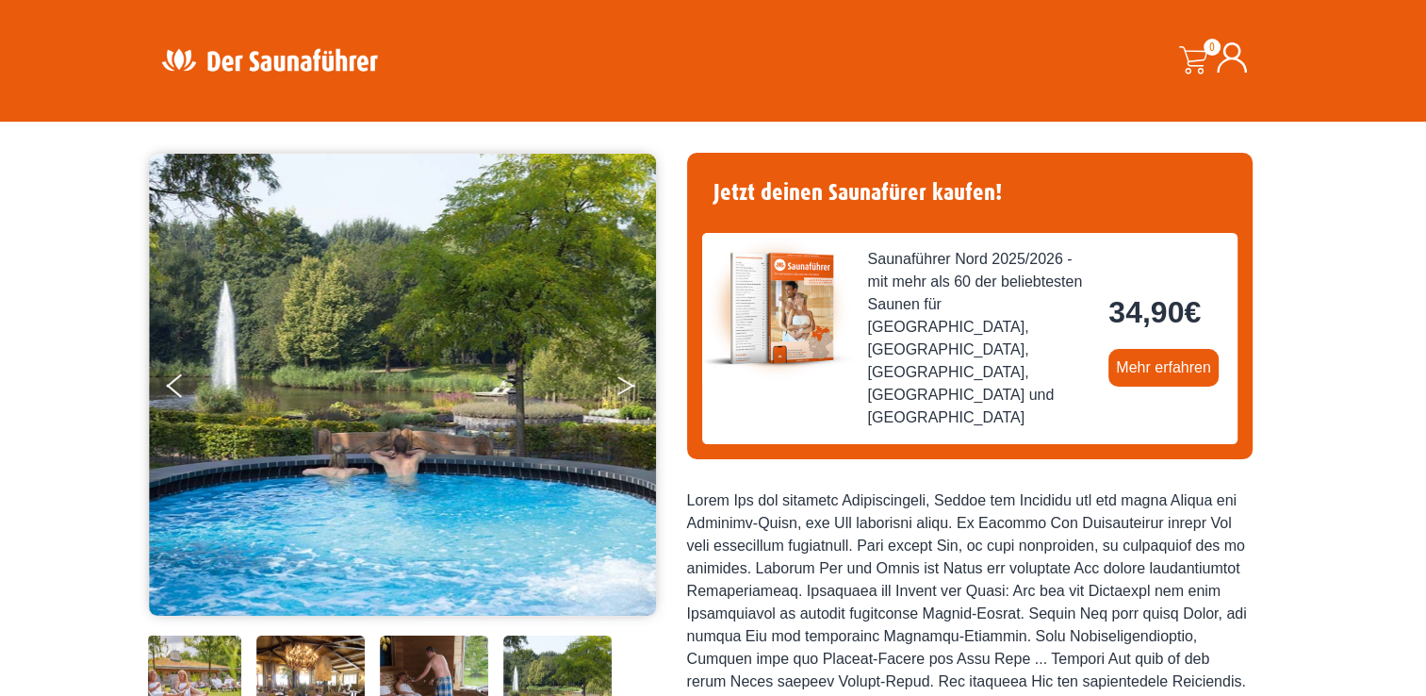
click at [620, 380] on button "Next" at bounding box center [638, 389] width 47 height 47
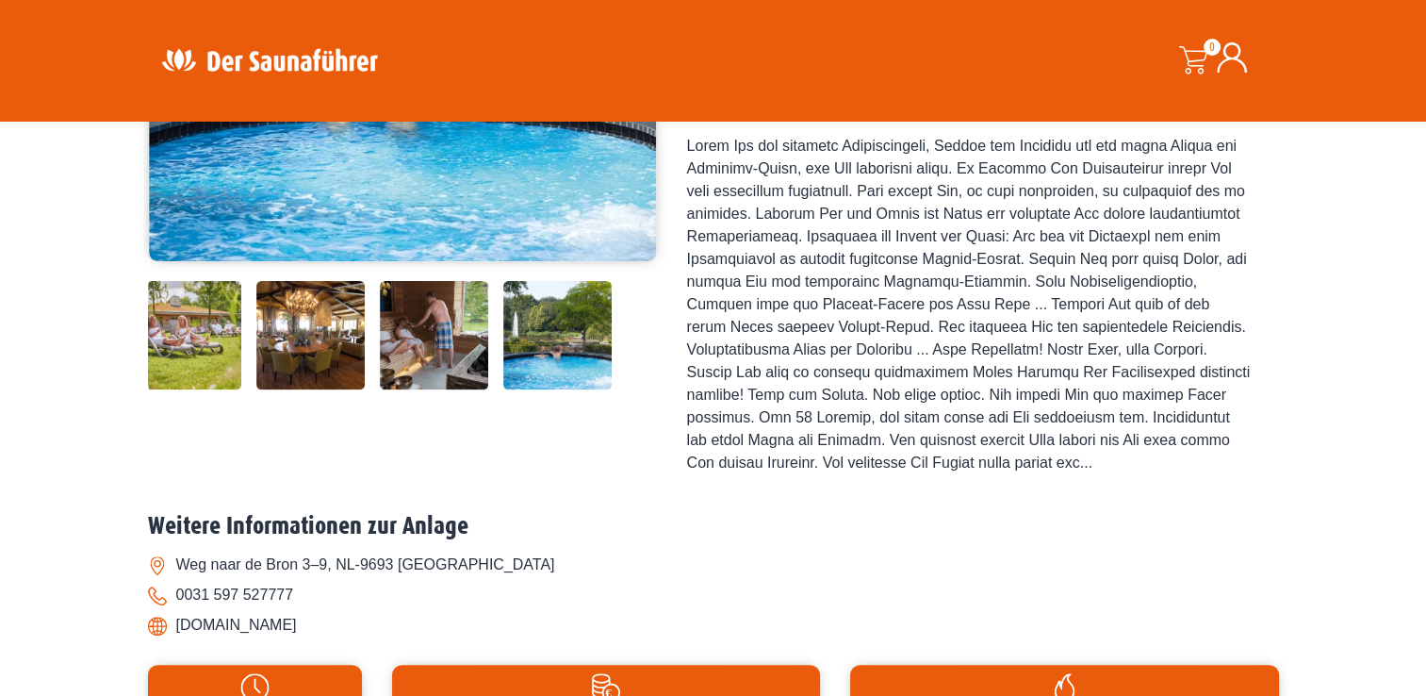
scroll to position [452, 0]
